Goal: Transaction & Acquisition: Purchase product/service

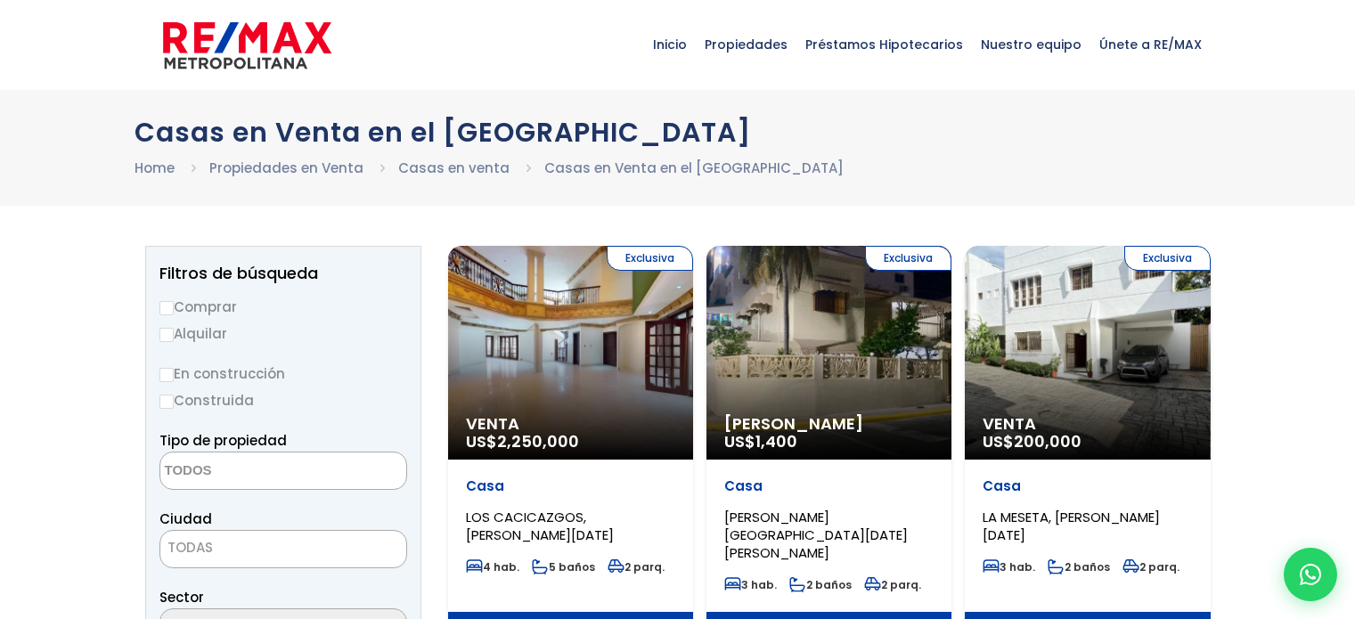
select select
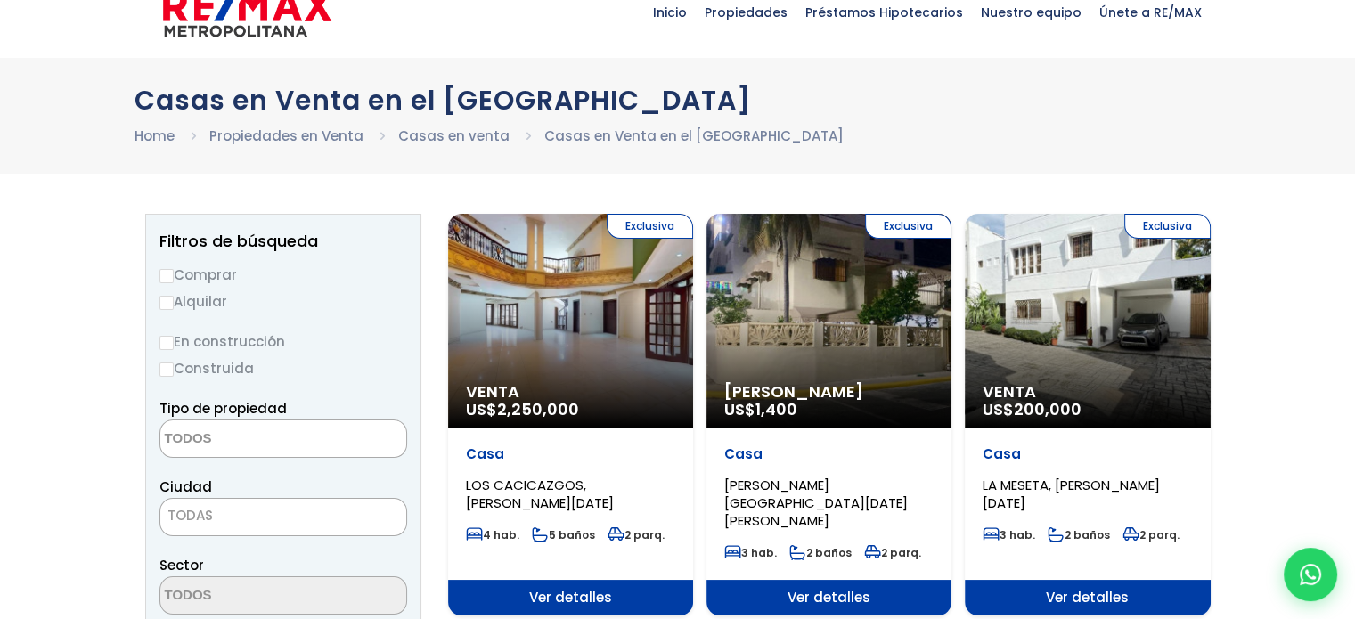
scroll to position [89, 0]
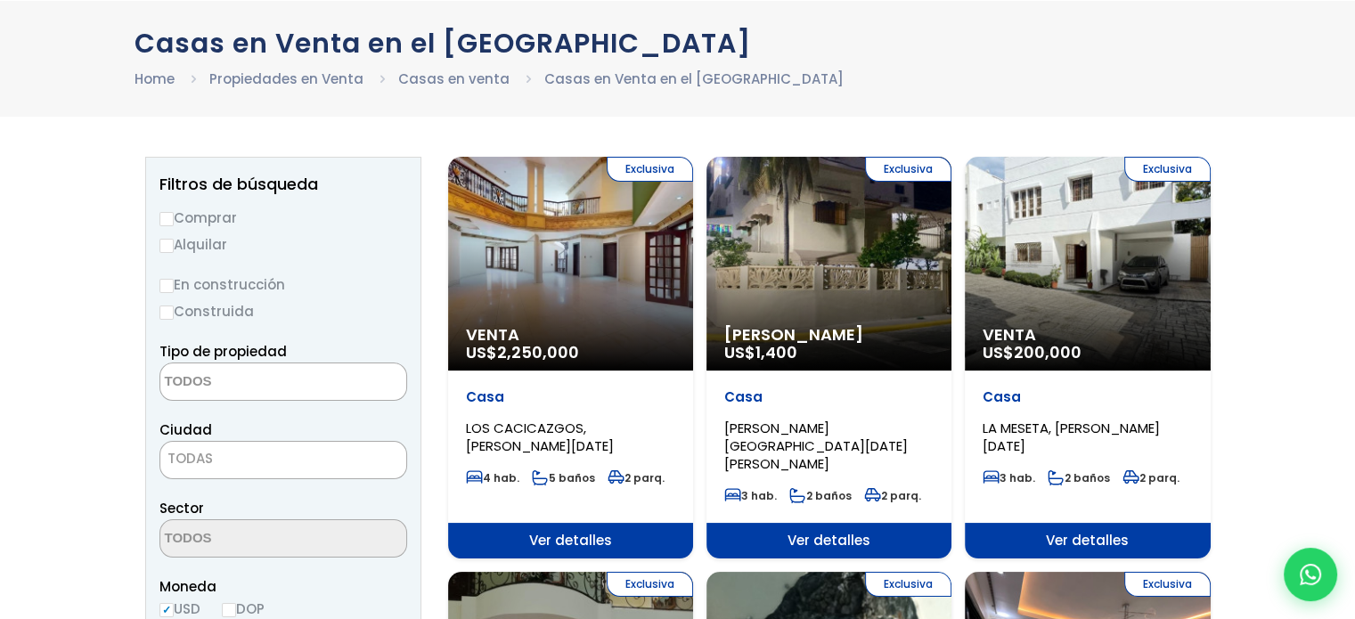
click at [175, 215] on label "Comprar" at bounding box center [283, 218] width 248 height 22
click at [174, 215] on input "Comprar" at bounding box center [166, 219] width 14 height 14
radio input "true"
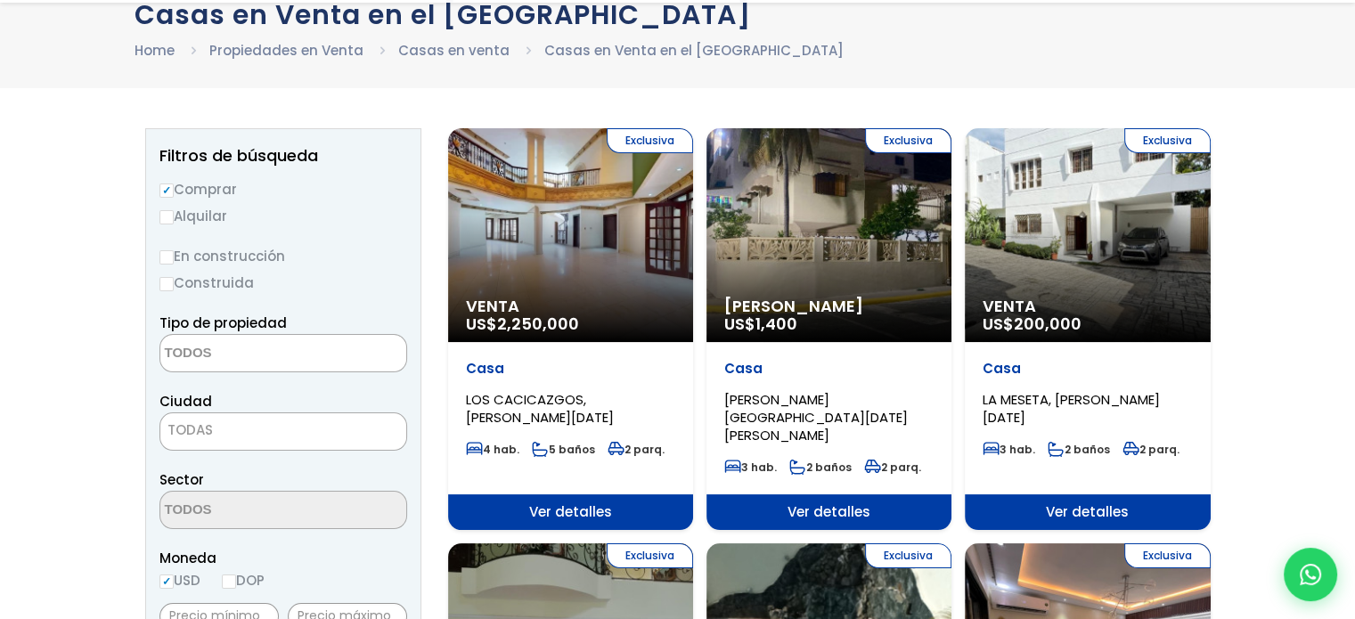
scroll to position [178, 0]
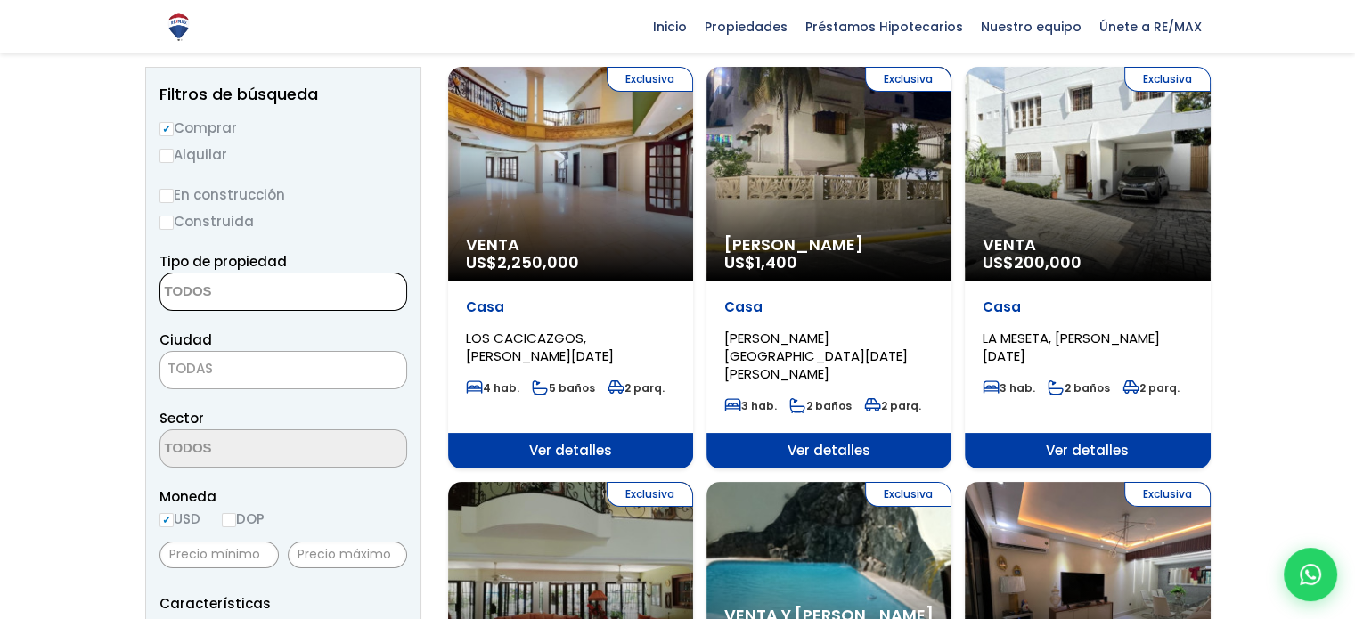
click at [257, 277] on textarea "Search" at bounding box center [246, 293] width 173 height 38
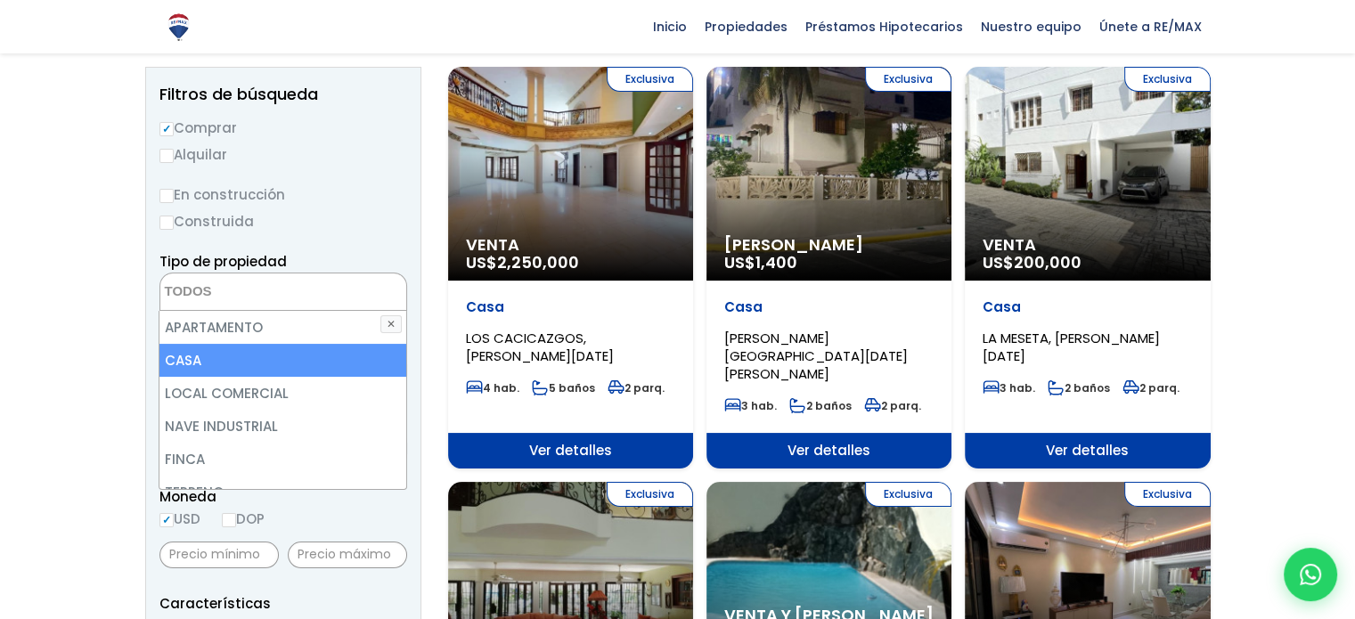
click at [211, 353] on li "CASA" at bounding box center [282, 360] width 246 height 33
select select "house"
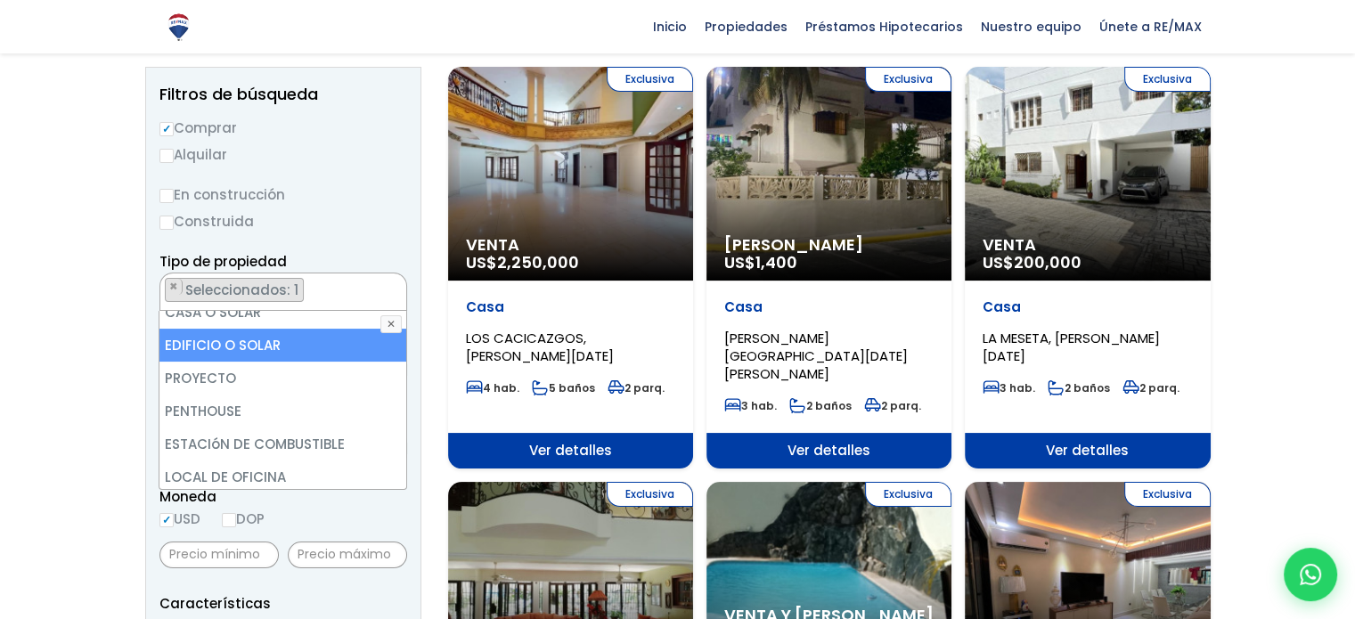
scroll to position [349, 0]
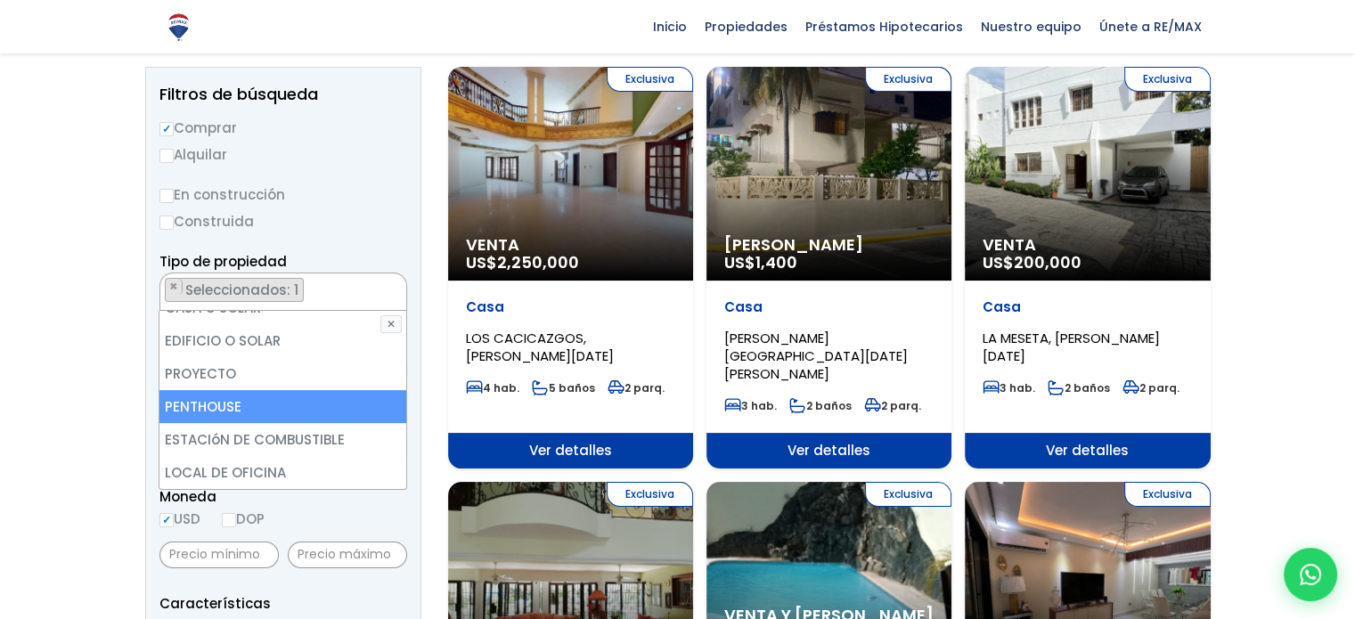
click at [285, 411] on li "PENTHOUSE" at bounding box center [282, 406] width 246 height 33
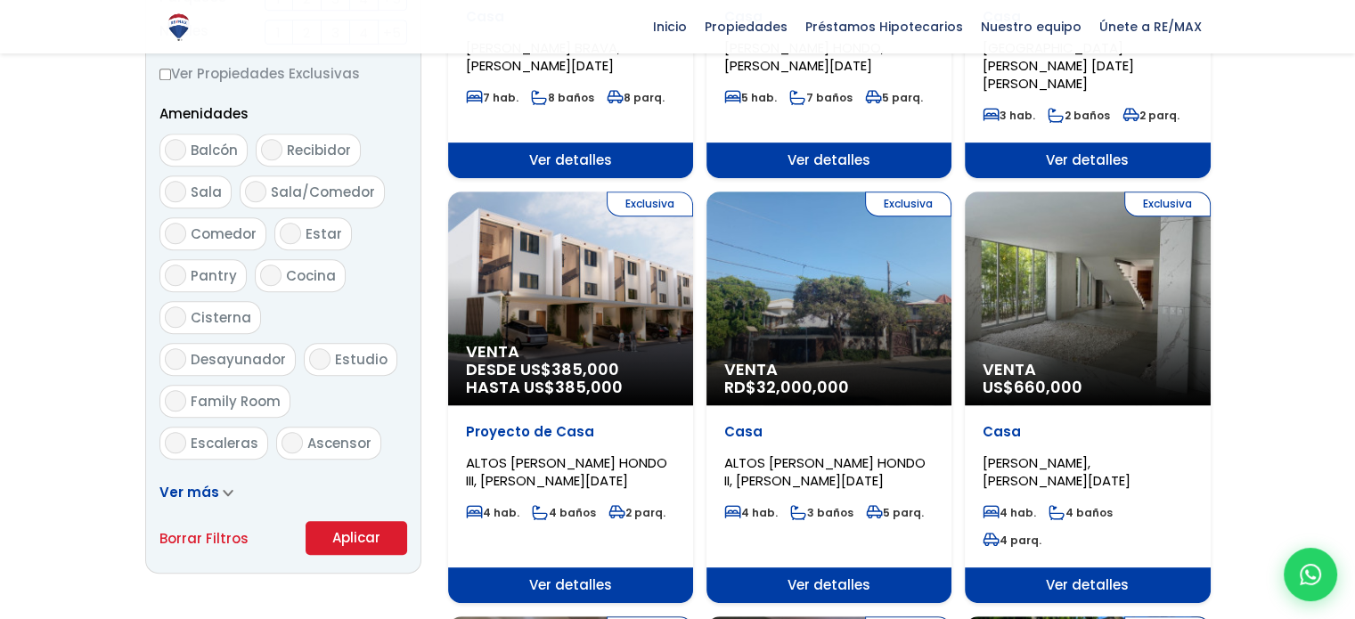
scroll to position [980, 0]
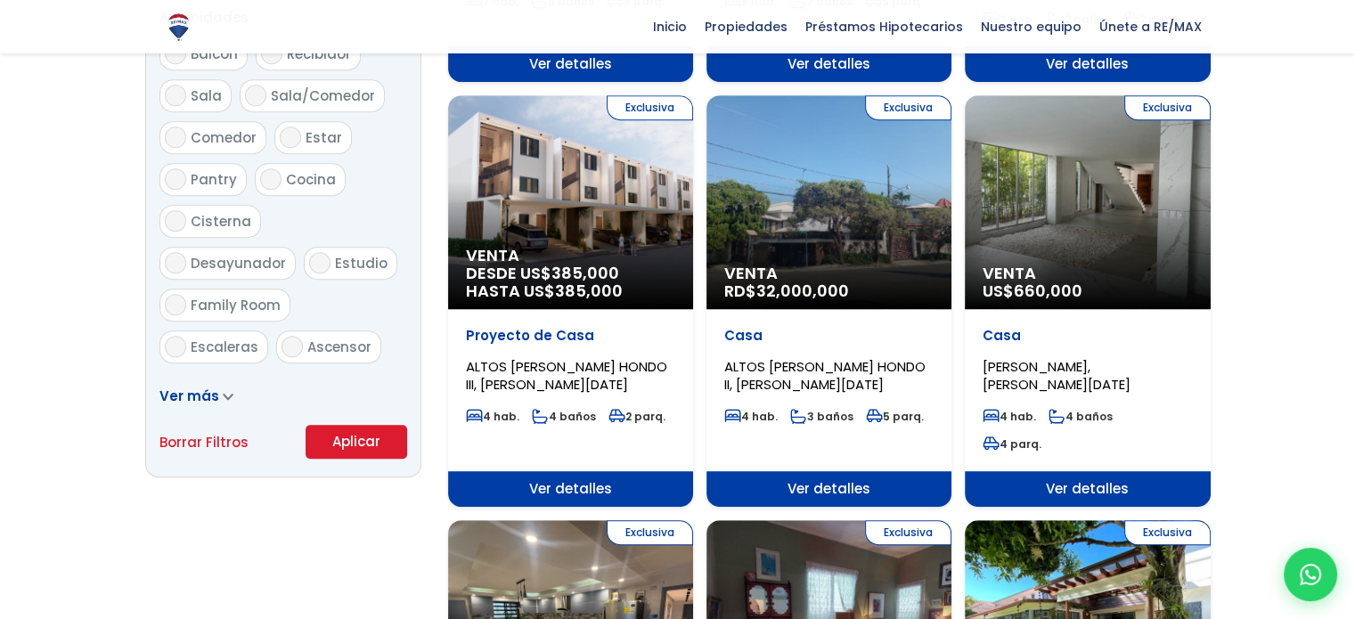
click at [339, 445] on button "Aplicar" at bounding box center [357, 442] width 102 height 34
click at [346, 438] on button "Aplicar" at bounding box center [357, 442] width 102 height 34
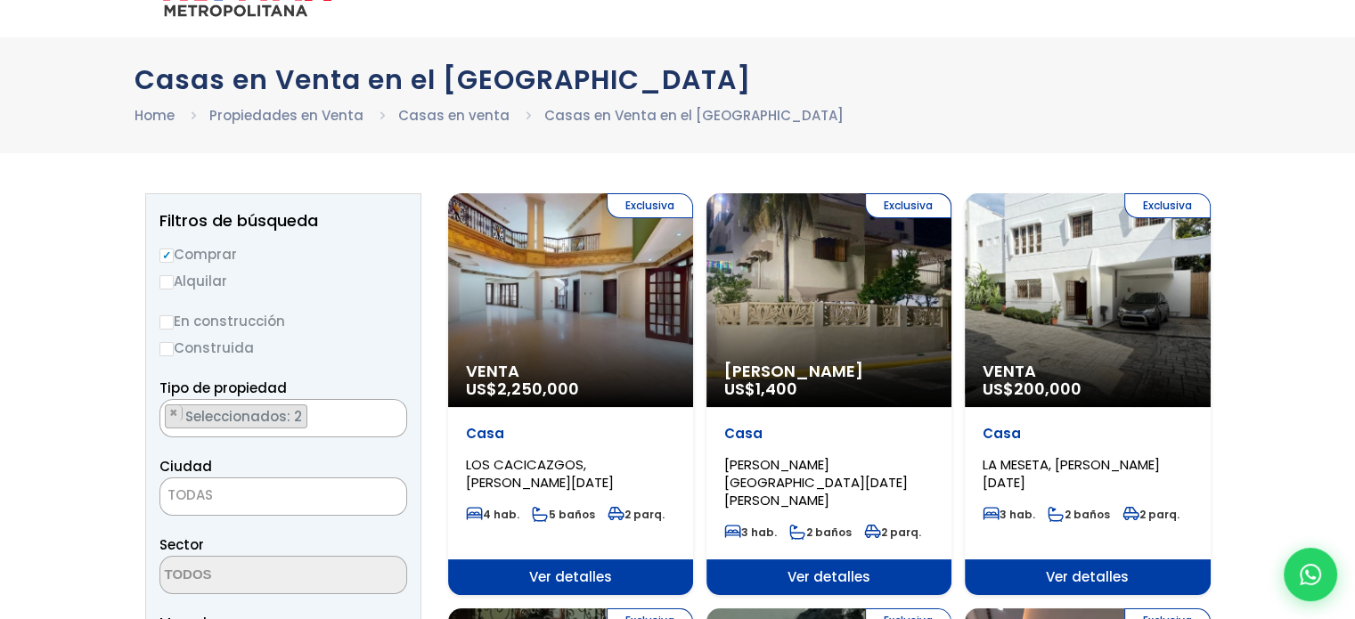
scroll to position [28, 0]
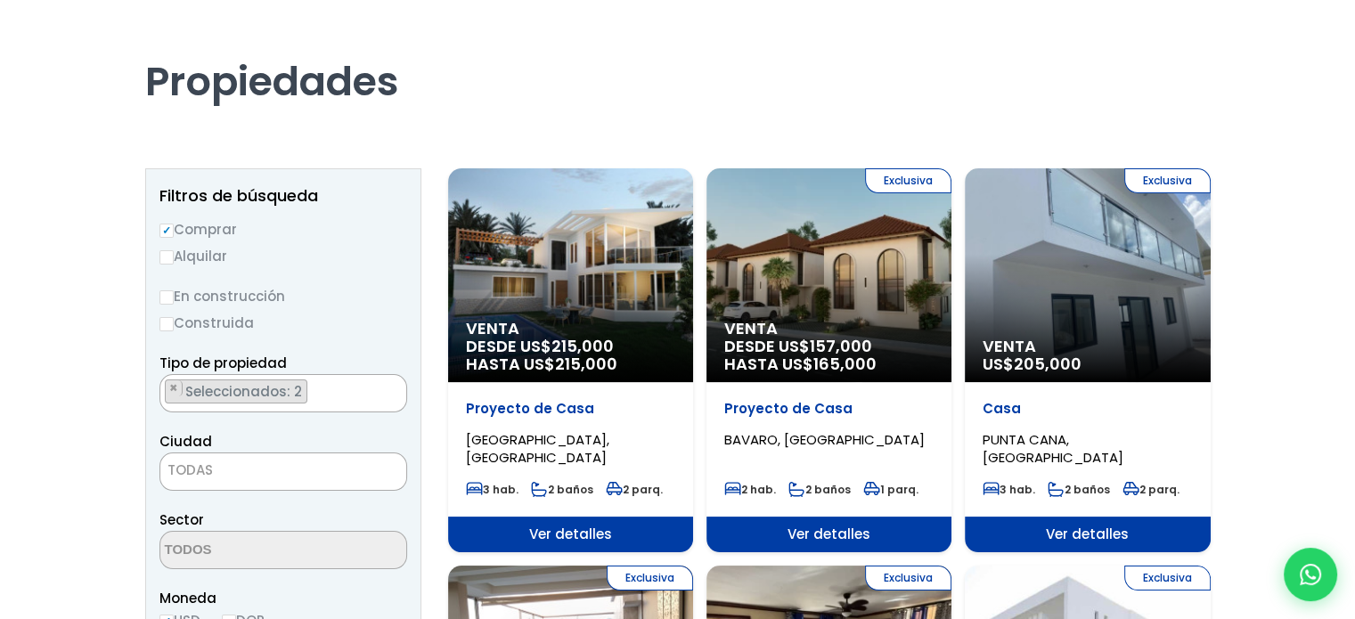
scroll to position [89, 0]
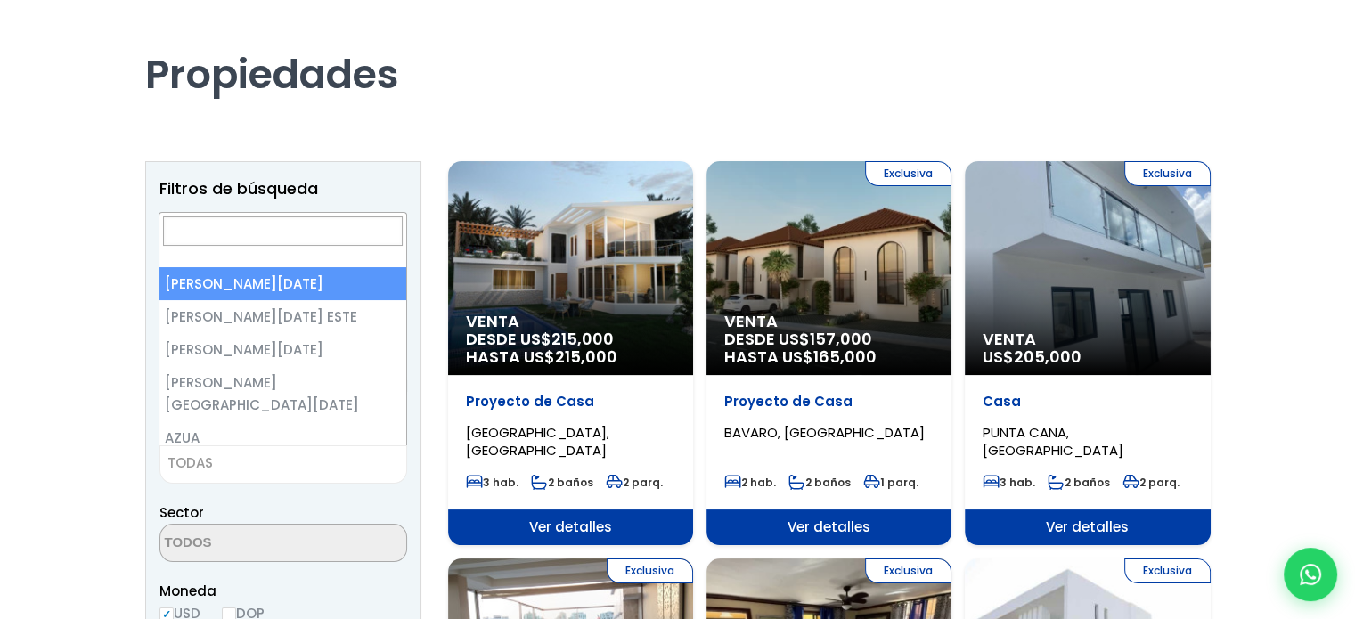
click at [330, 452] on span "TODAS" at bounding box center [283, 463] width 246 height 25
type input "d"
select select "1"
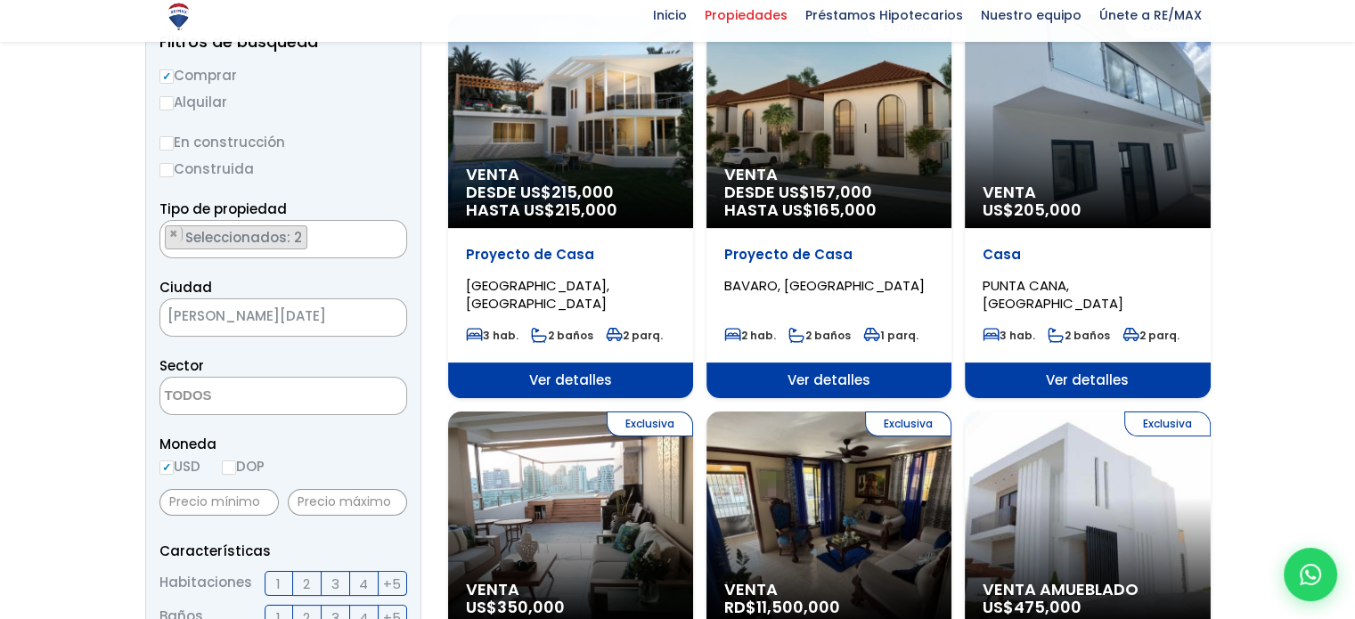
scroll to position [267, 0]
